Goal: Task Accomplishment & Management: Manage account settings

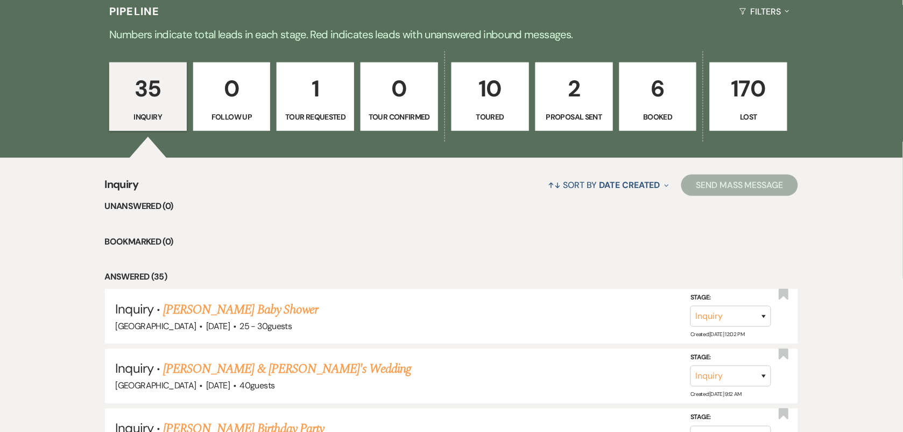
click at [657, 94] on p "6" at bounding box center [659, 89] width 64 height 36
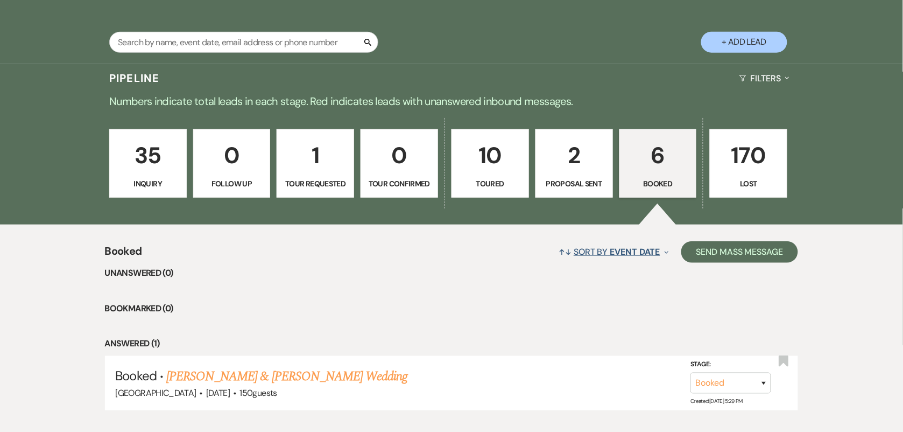
scroll to position [202, 0]
click at [577, 159] on p "2" at bounding box center [575, 156] width 64 height 36
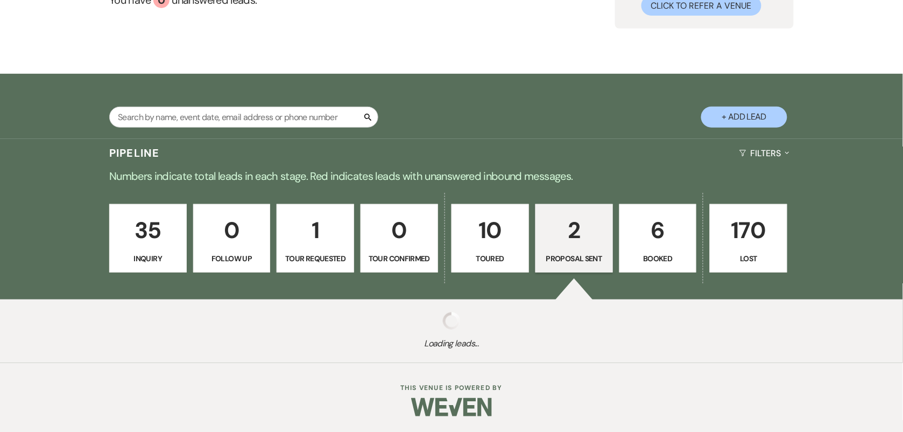
select select "6"
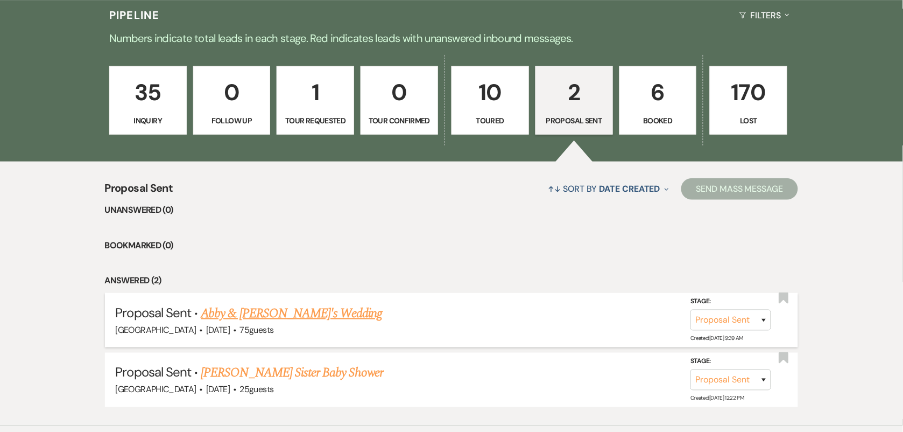
scroll to position [327, 0]
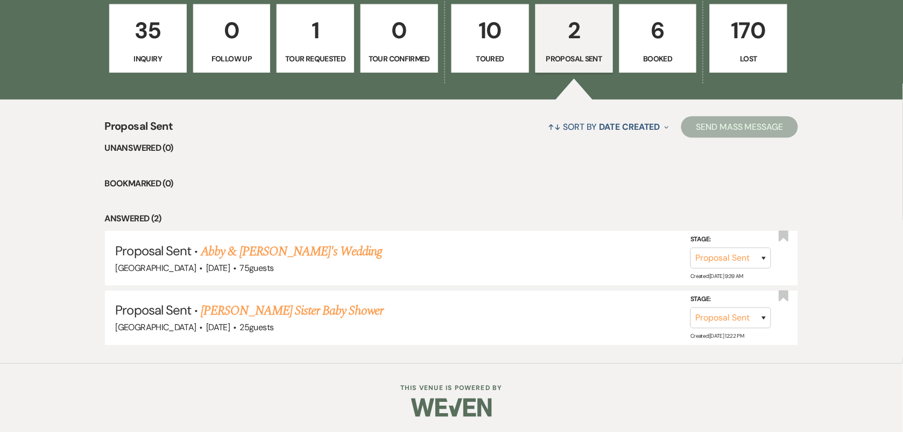
click at [225, 245] on link "Abby & [PERSON_NAME]'s Wedding" at bounding box center [291, 251] width 181 height 19
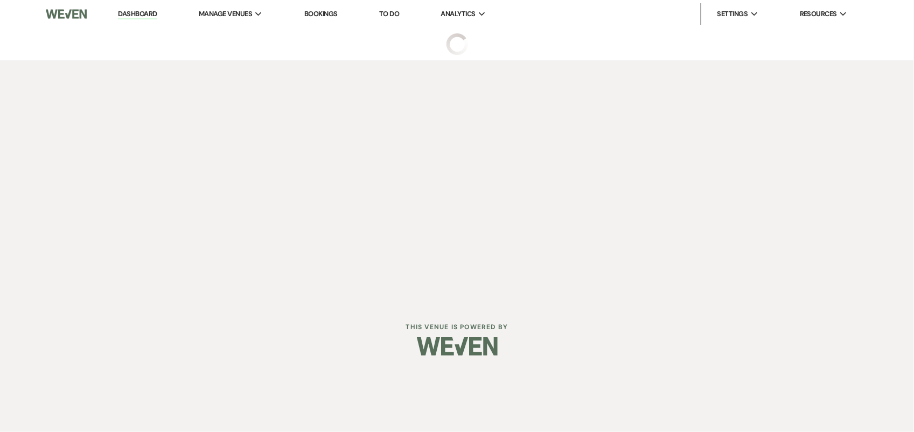
select select "6"
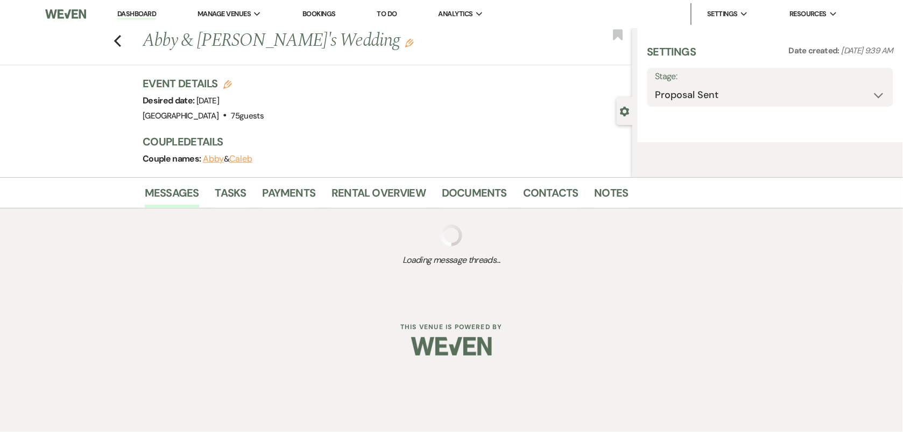
select select "15"
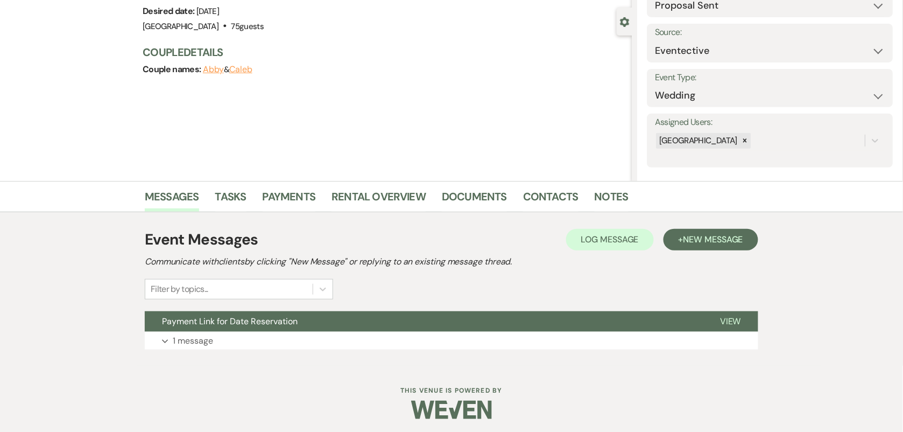
scroll to position [92, 0]
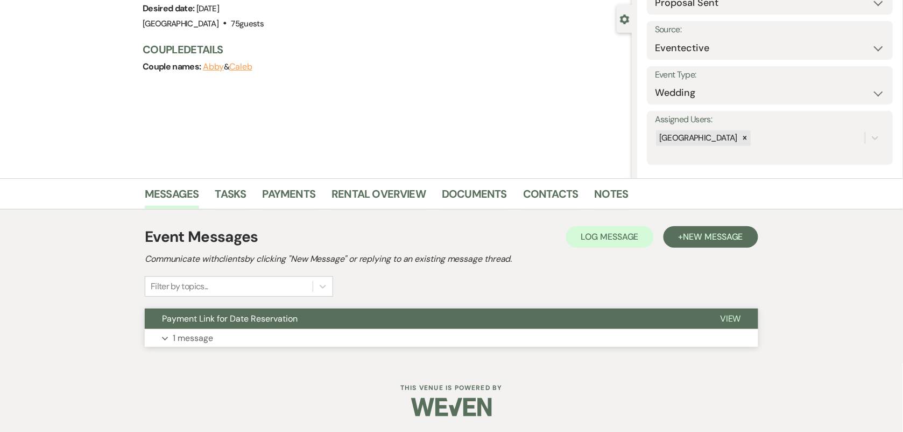
click at [407, 330] on button "Expand 1 message" at bounding box center [452, 338] width 614 height 18
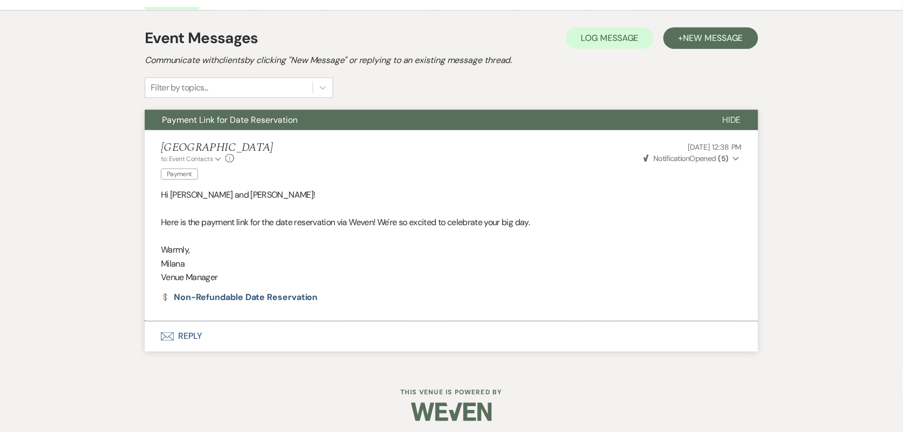
scroll to position [26, 0]
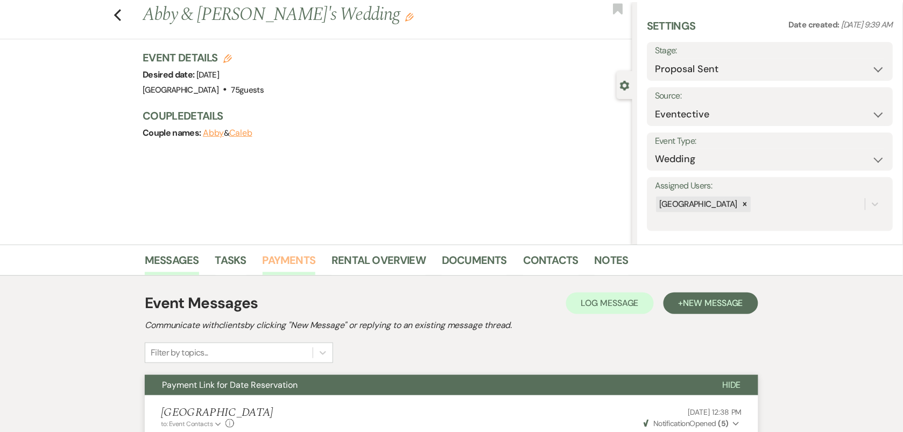
click at [313, 253] on link "Payments" at bounding box center [289, 263] width 53 height 24
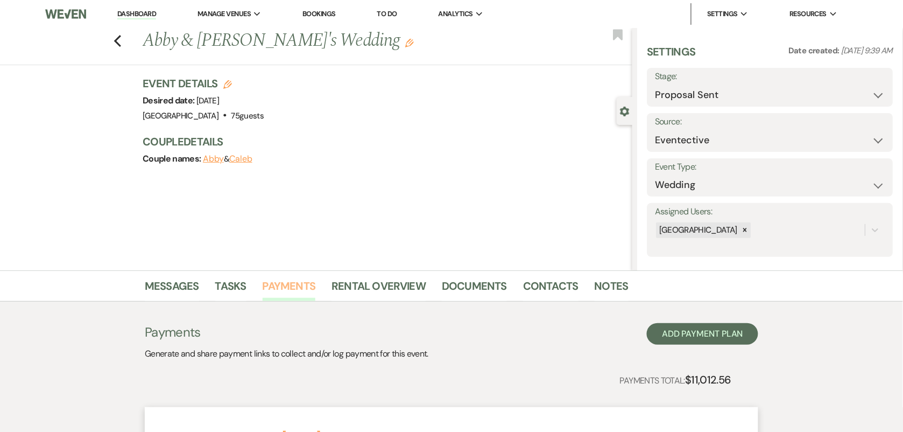
scroll to position [320, 0]
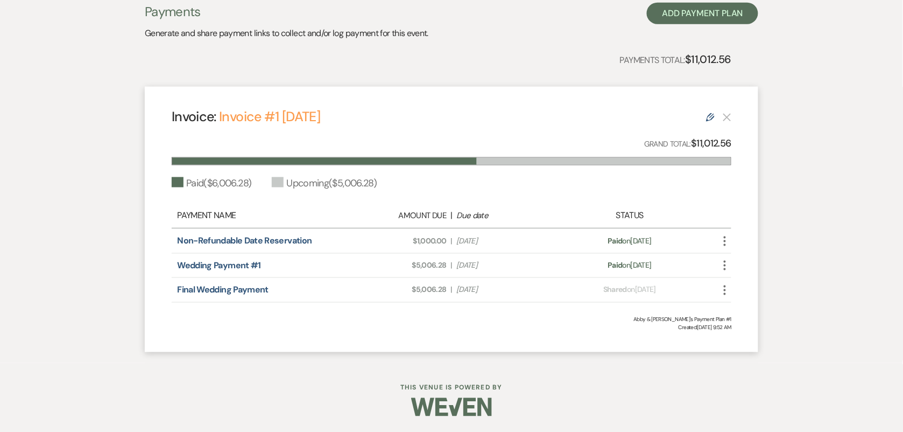
click at [725, 286] on use "button" at bounding box center [725, 290] width 2 height 10
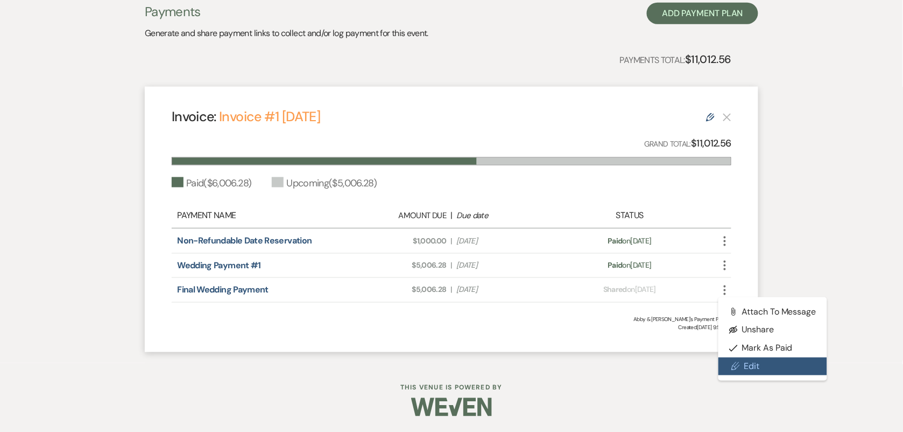
click at [760, 358] on link "Pencil Edit" at bounding box center [773, 367] width 109 height 18
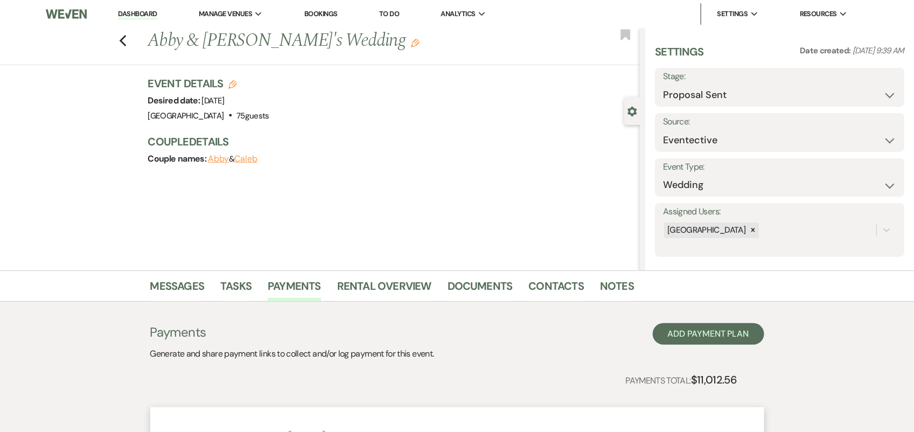
select select "26066"
select select "1"
select select "true"
select select "2"
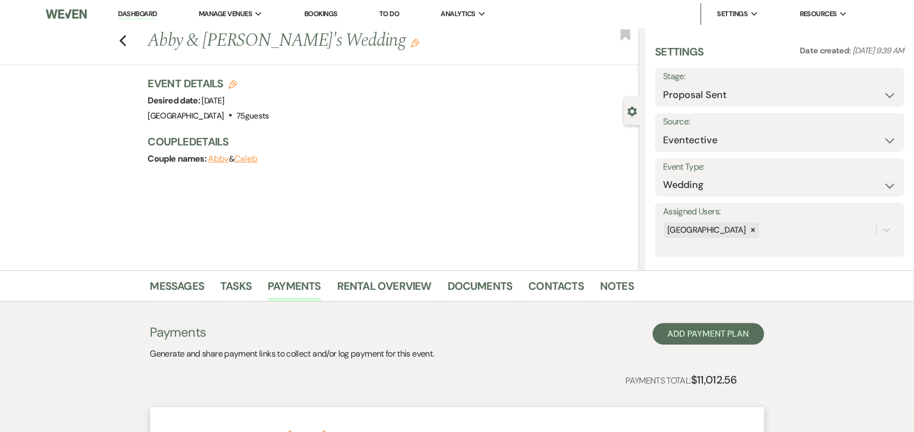
select select "flat"
select select "true"
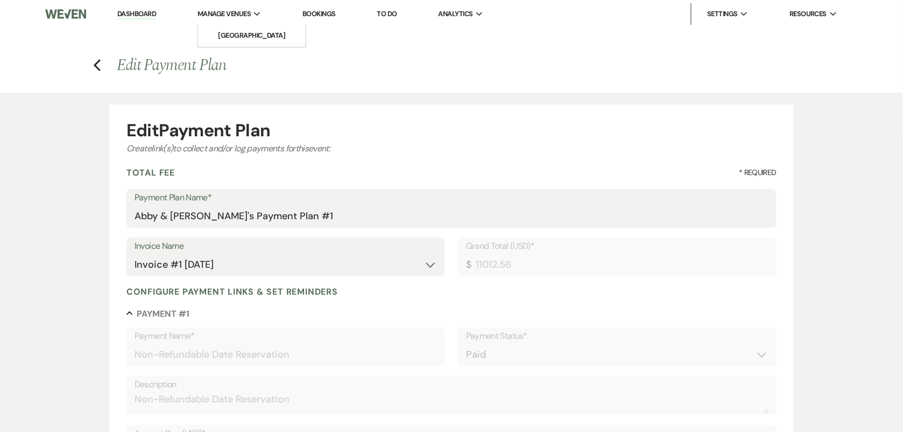
drag, startPoint x: 141, startPoint y: 11, endPoint x: 205, endPoint y: 11, distance: 64.1
click at [141, 10] on link "Dashboard" at bounding box center [136, 14] width 39 height 10
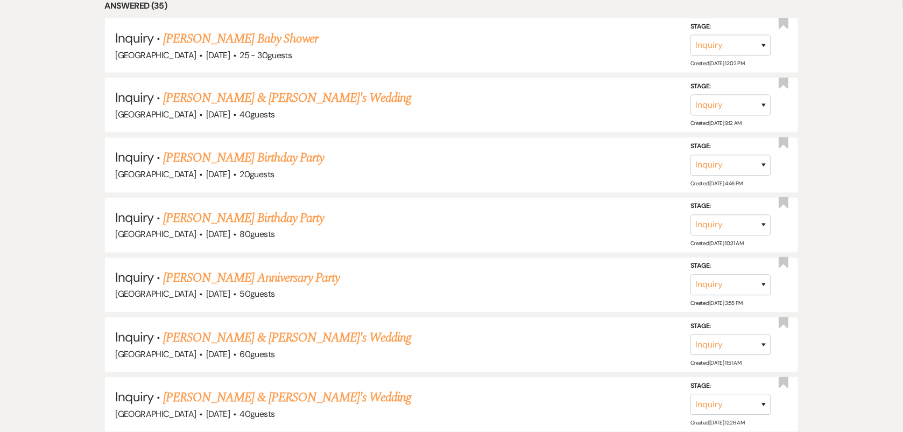
scroll to position [673, 0]
